Goal: Find specific page/section: Find specific page/section

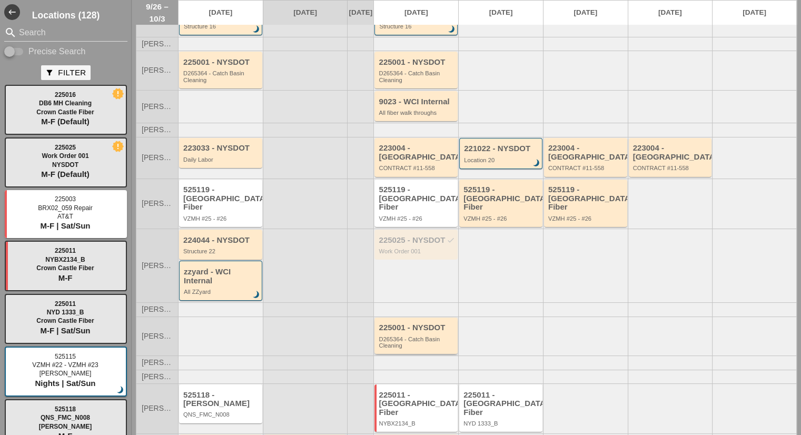
scroll to position [49, 0]
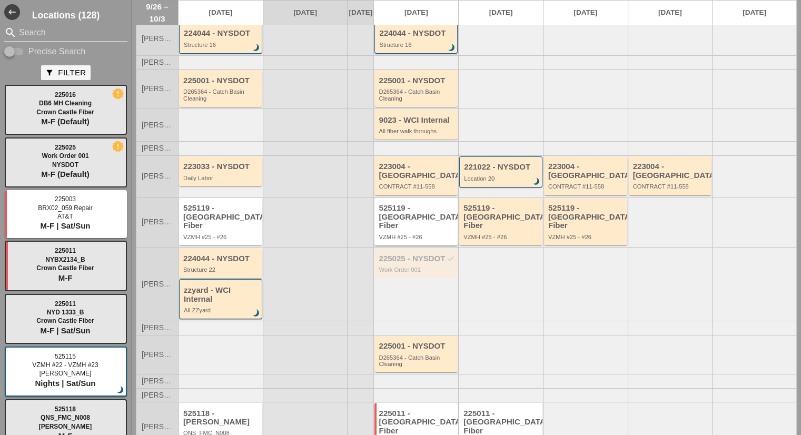
click at [420, 214] on div "525119 - [GEOGRAPHIC_DATA] Fiber" at bounding box center [416, 217] width 76 height 26
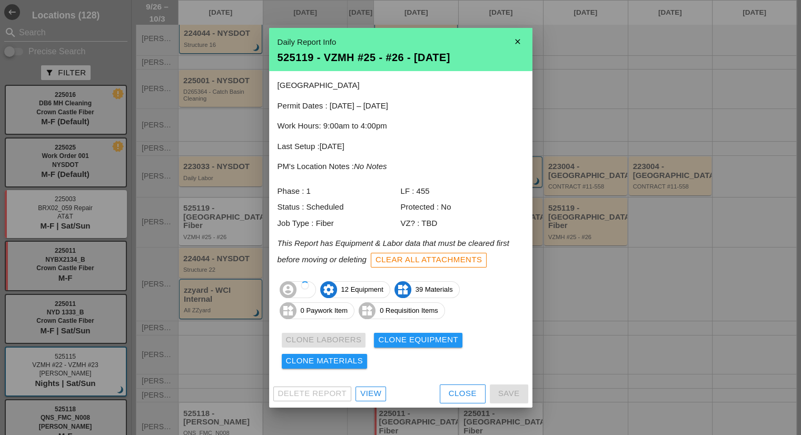
click at [373, 393] on div "View" at bounding box center [370, 393] width 21 height 12
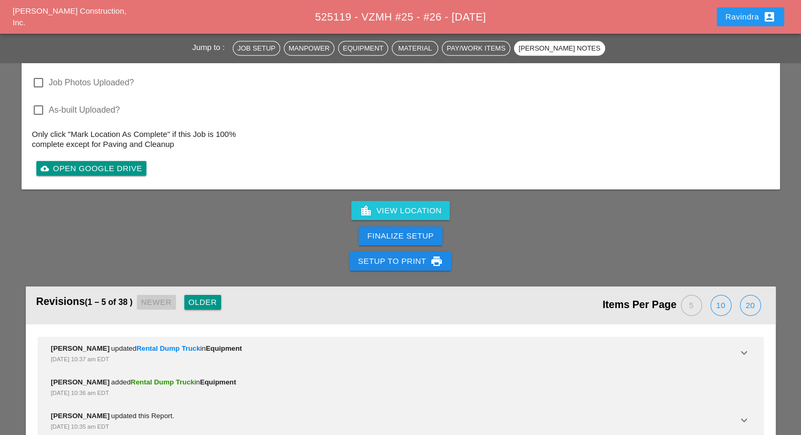
scroll to position [3316, 0]
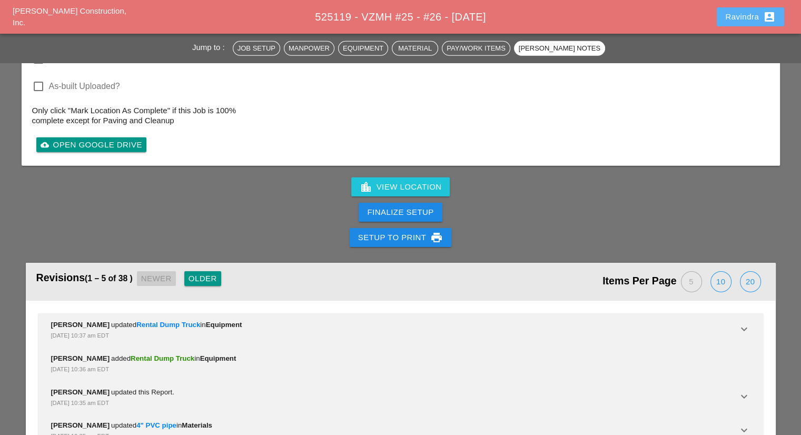
click at [731, 18] on div "Ravindra account_box" at bounding box center [750, 17] width 51 height 13
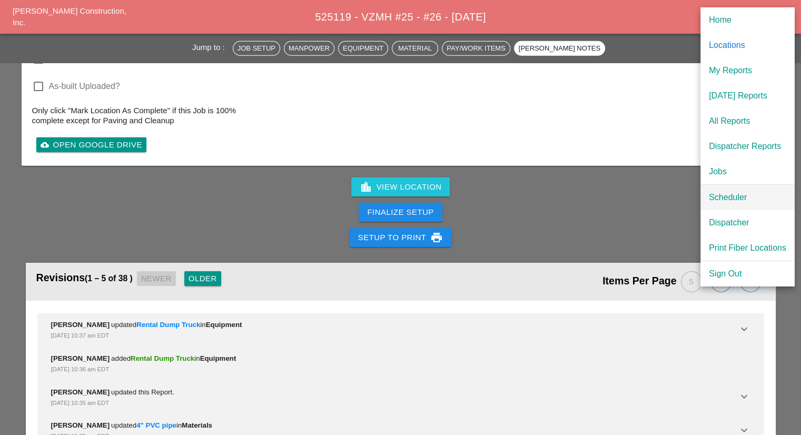
click at [716, 202] on div "Scheduler" at bounding box center [747, 197] width 77 height 13
